Goal: Check status: Check status

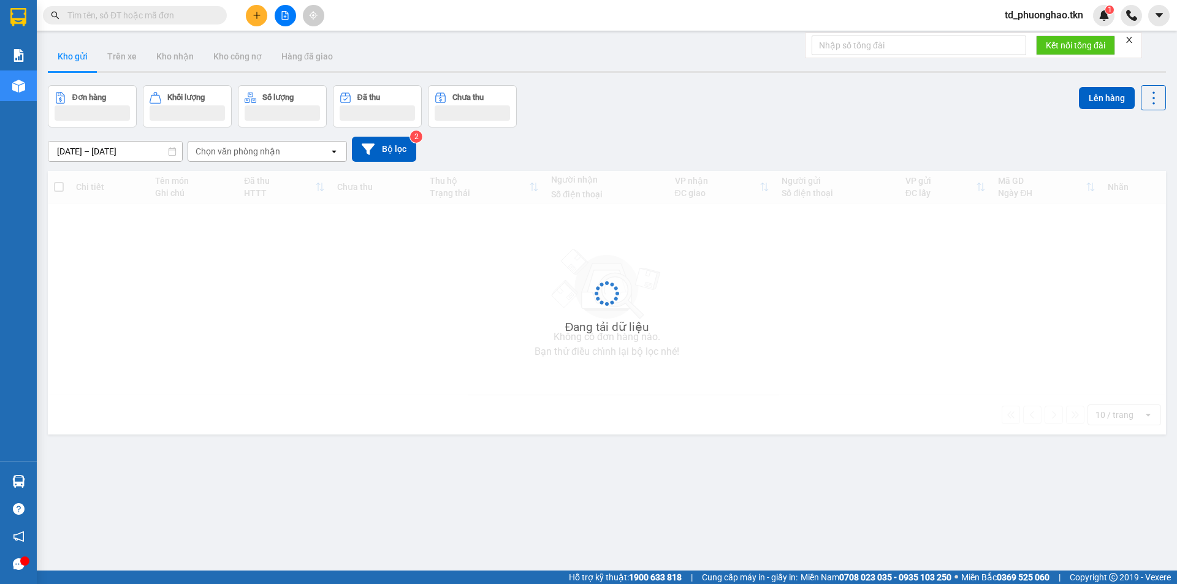
click at [142, 10] on input "text" at bounding box center [139, 15] width 145 height 13
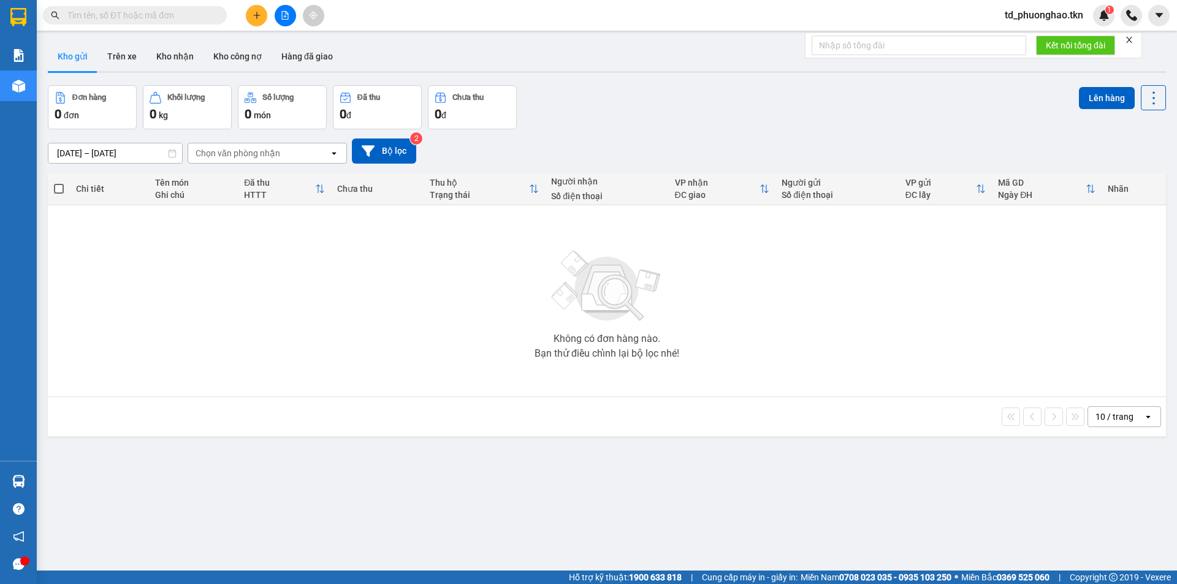
paste input "0342168068"
type input "0342168068"
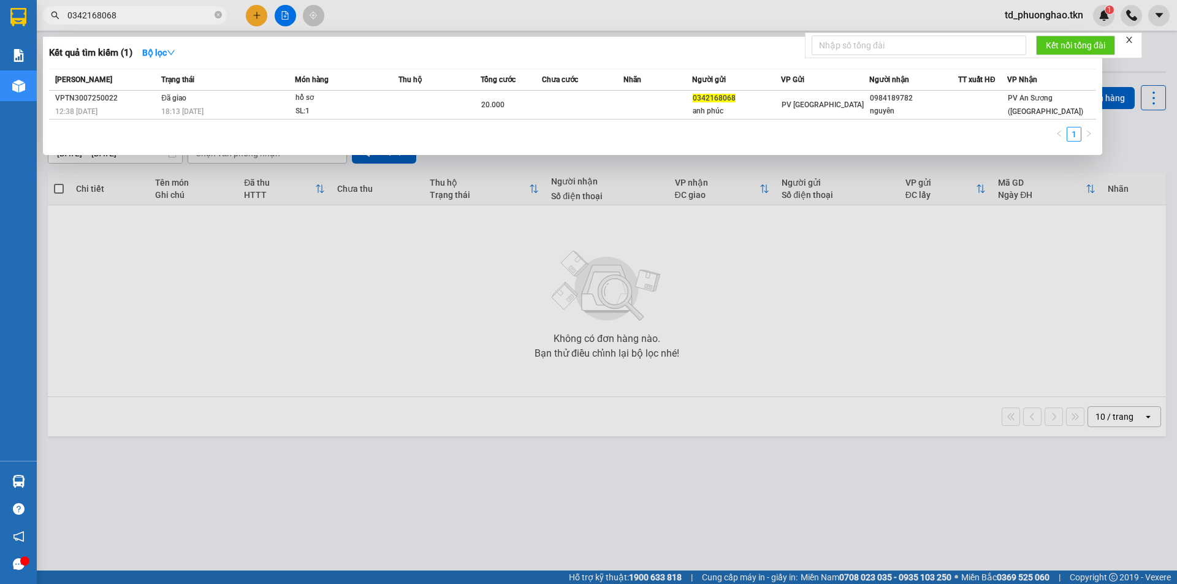
drag, startPoint x: 145, startPoint y: 15, endPoint x: 56, endPoint y: 34, distance: 90.2
click at [56, 26] on div "Kết quả tìm kiếm ( 1 ) Bộ lọc Mã ĐH Trạng thái Món hàng Thu hộ Tổng cước Chưa c…" at bounding box center [119, 15] width 239 height 21
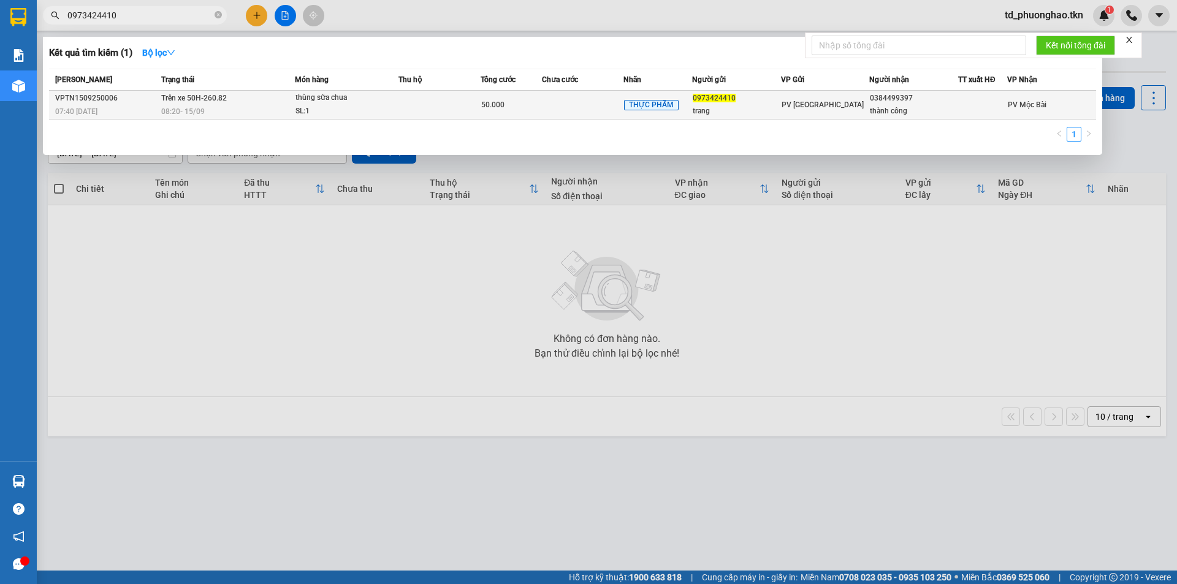
type input "0973424410"
click at [234, 111] on div "08:20 - 15/09" at bounding box center [227, 111] width 133 height 13
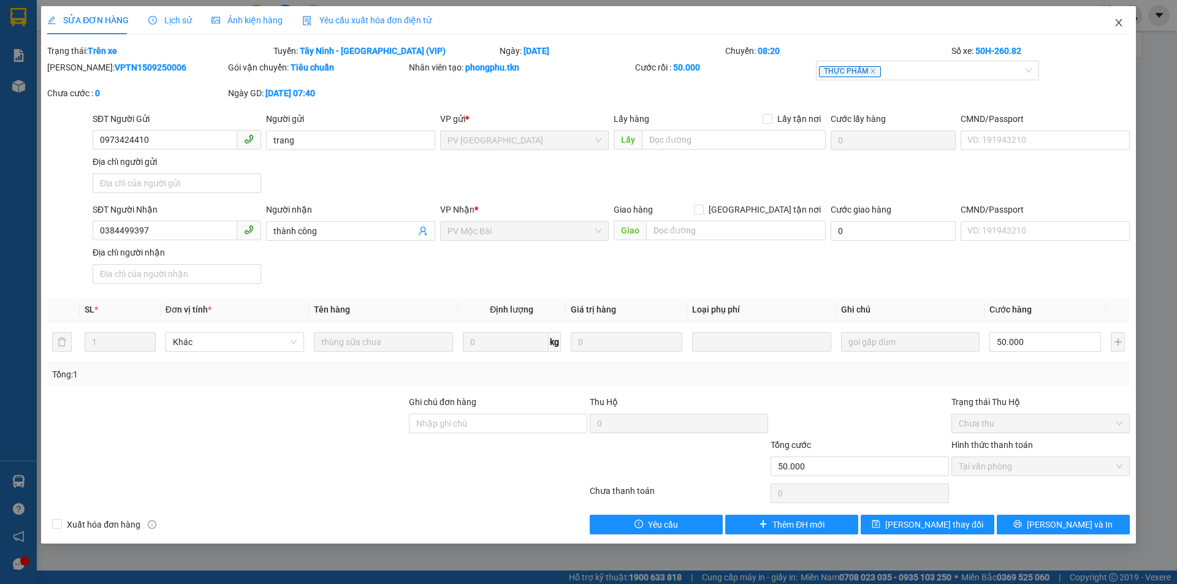
click at [1115, 24] on icon "close" at bounding box center [1119, 23] width 10 height 10
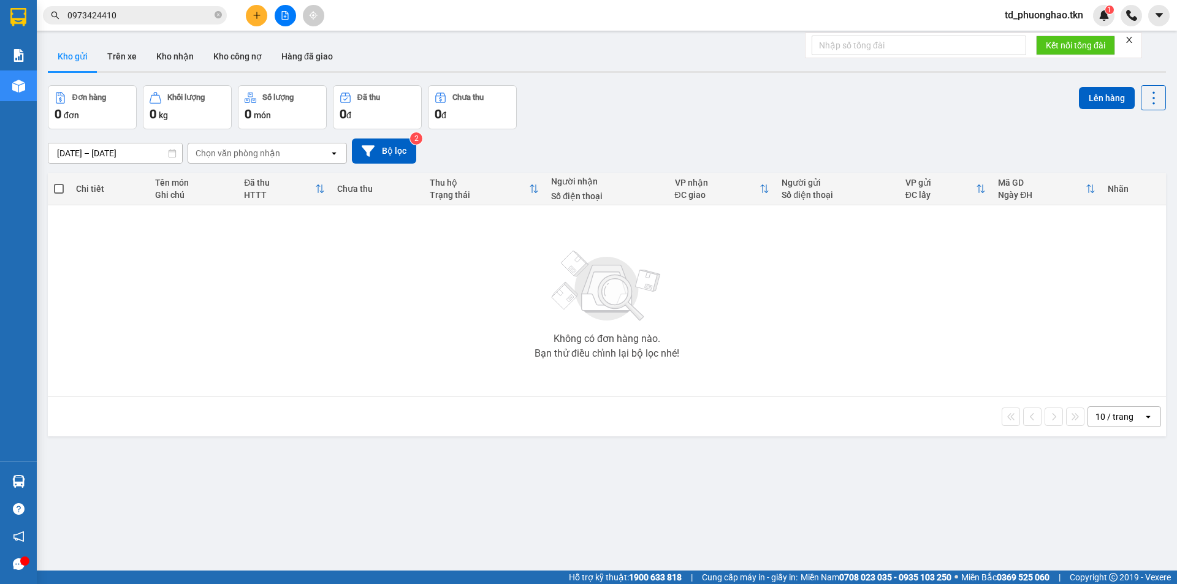
click at [123, 10] on input "0973424410" at bounding box center [139, 15] width 145 height 13
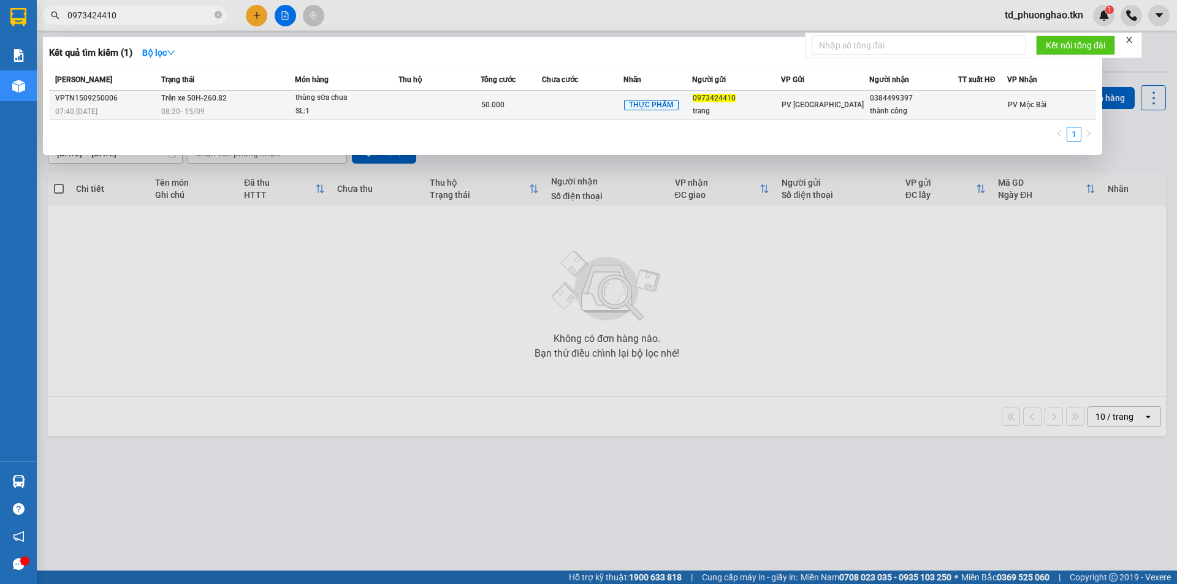
click at [86, 109] on span "07:40 - 15/09" at bounding box center [76, 111] width 42 height 9
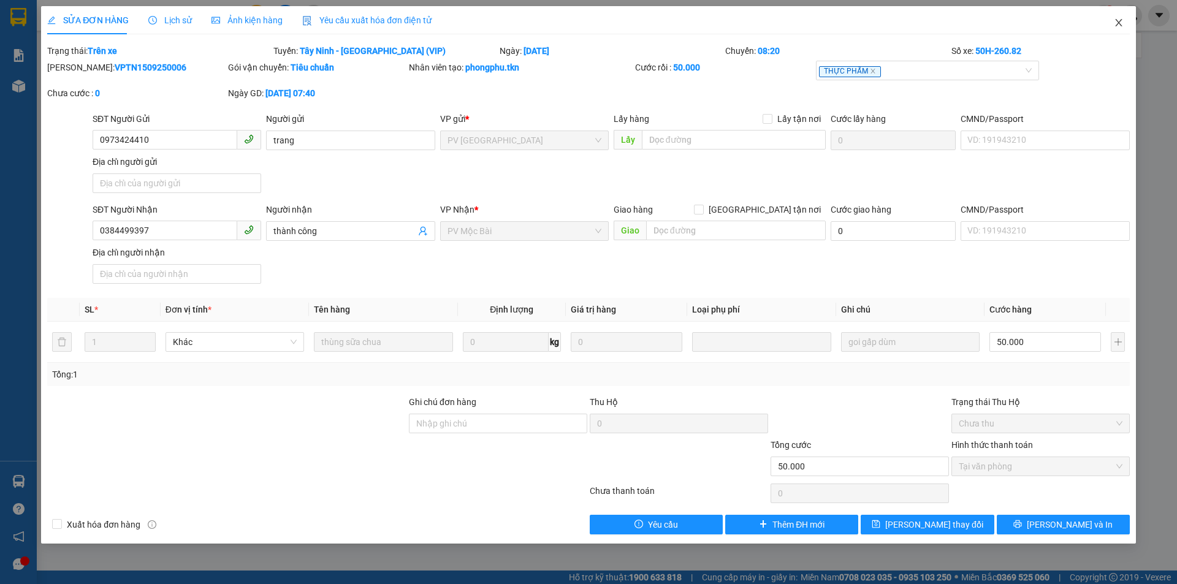
click at [1120, 23] on icon "close" at bounding box center [1118, 22] width 7 height 7
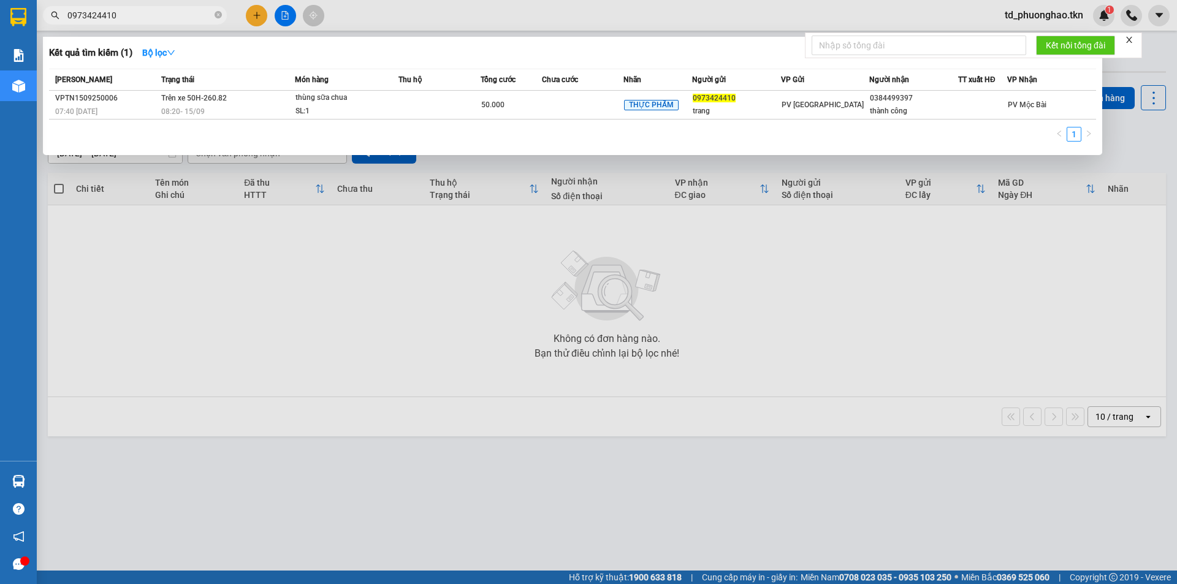
click at [147, 13] on input "0973424410" at bounding box center [139, 15] width 145 height 13
click at [234, 102] on td "Trên xe 50H-260.82 08:20 - 15/09" at bounding box center [226, 105] width 137 height 29
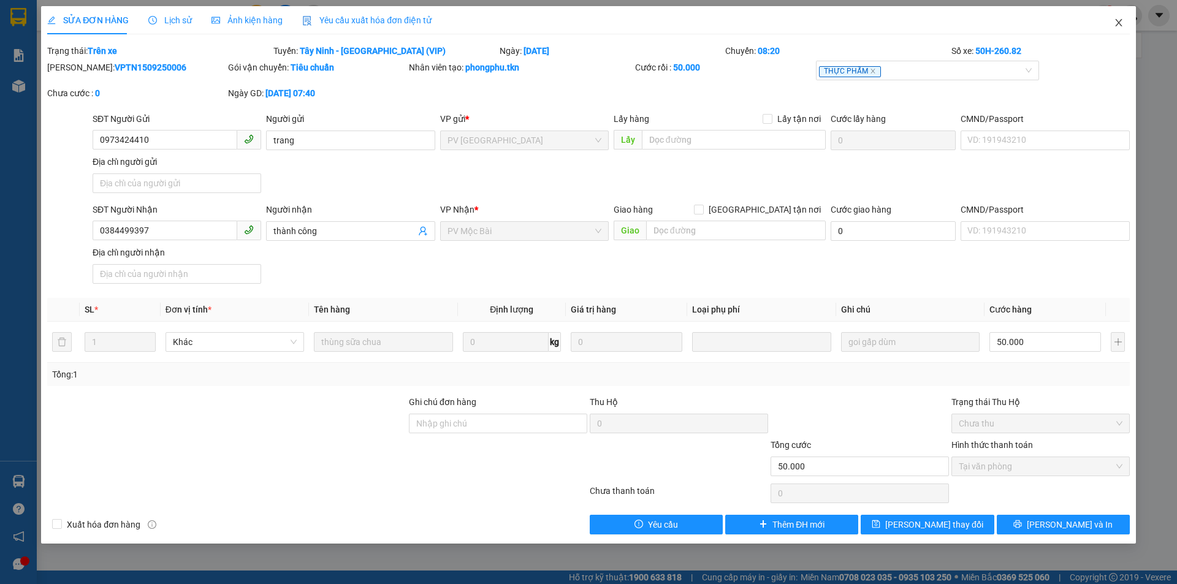
click at [1119, 29] on span "Close" at bounding box center [1119, 23] width 34 height 34
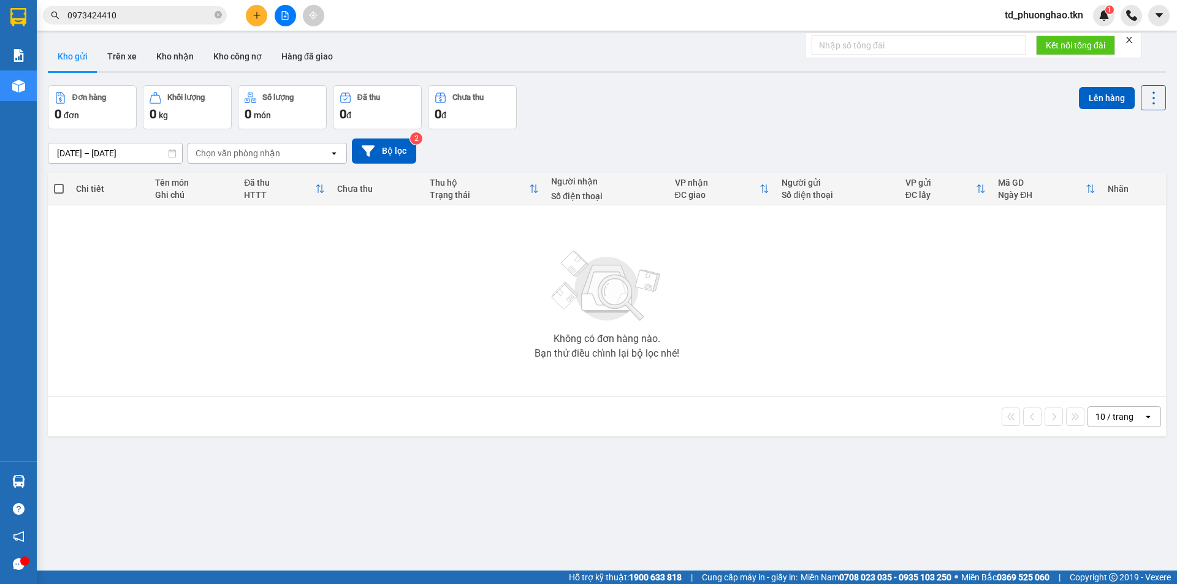
click at [136, 14] on input "0973424410" at bounding box center [139, 15] width 145 height 13
